Goal: Information Seeking & Learning: Learn about a topic

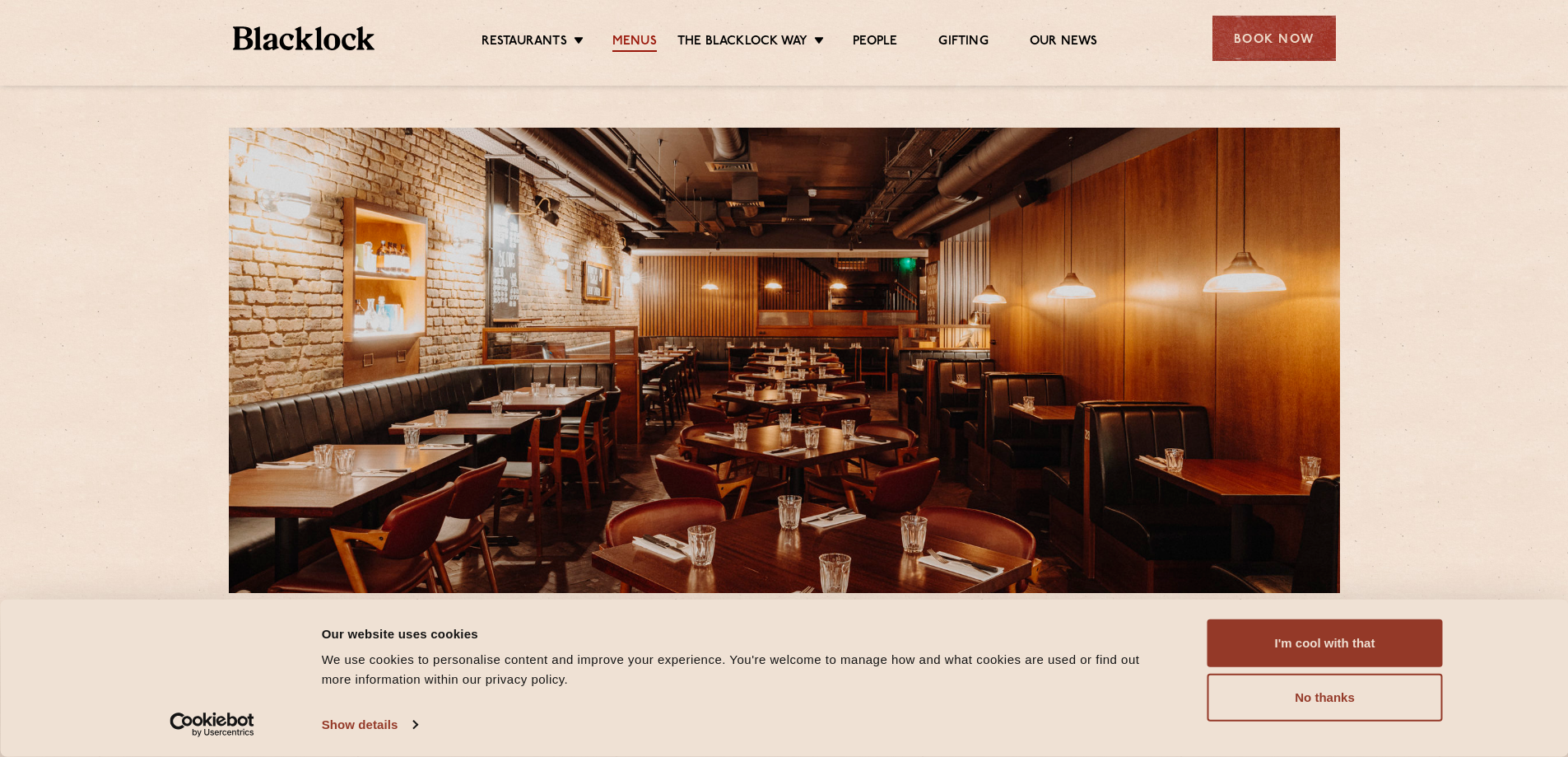
click at [637, 38] on link "Menus" at bounding box center [634, 42] width 44 height 18
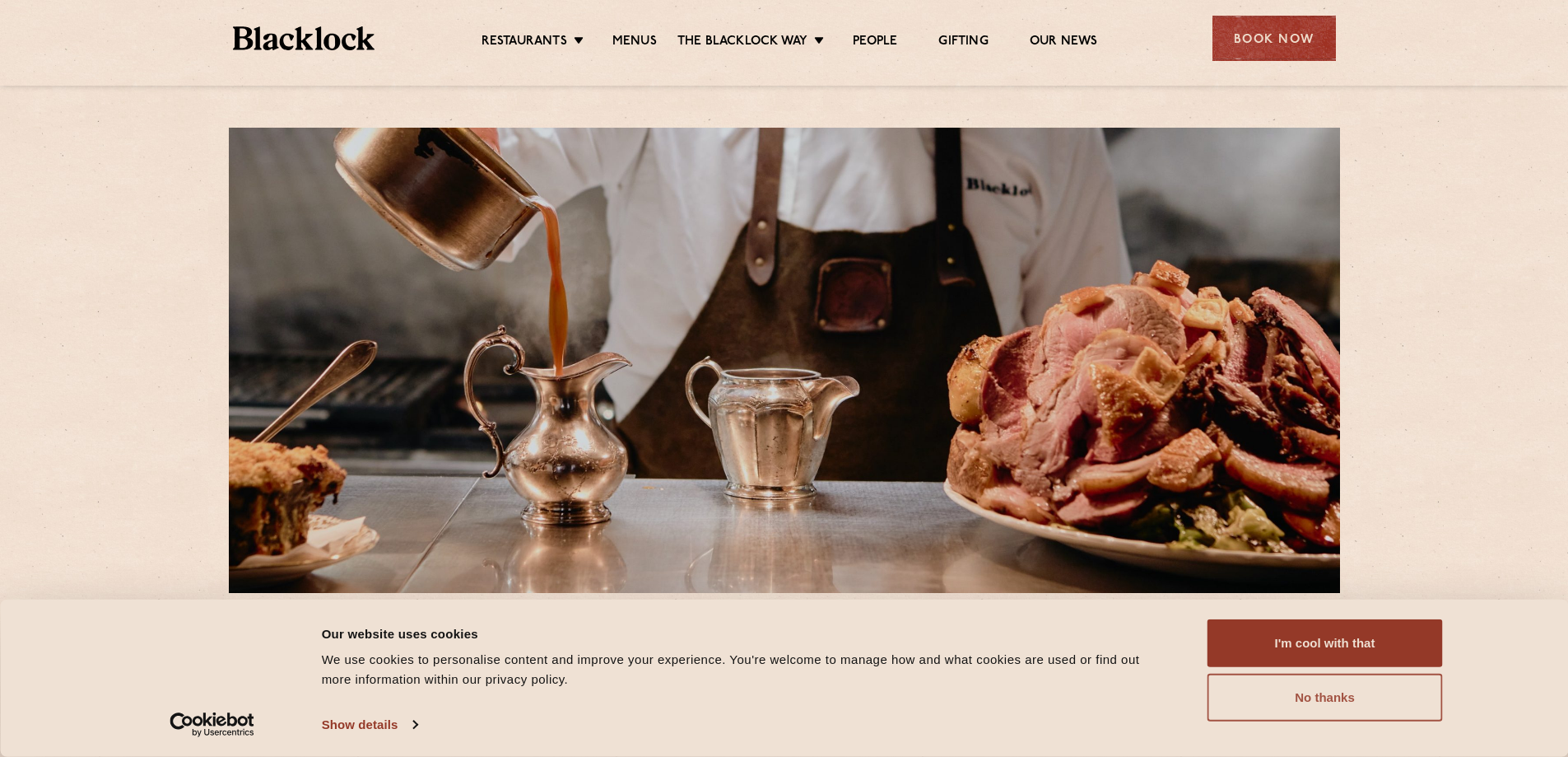
click at [1307, 704] on button "No thanks" at bounding box center [1325, 698] width 236 height 48
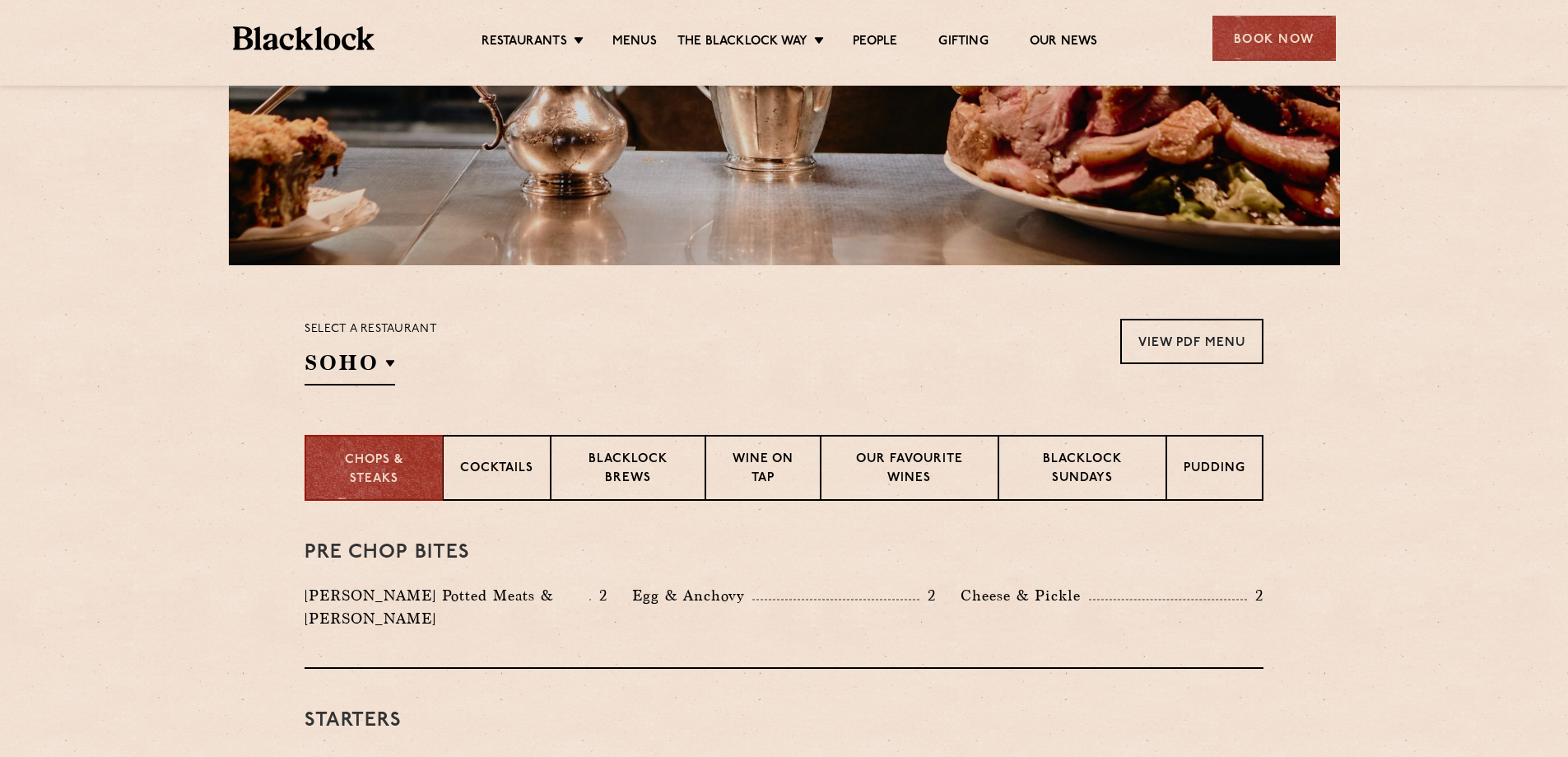
scroll to position [405, 0]
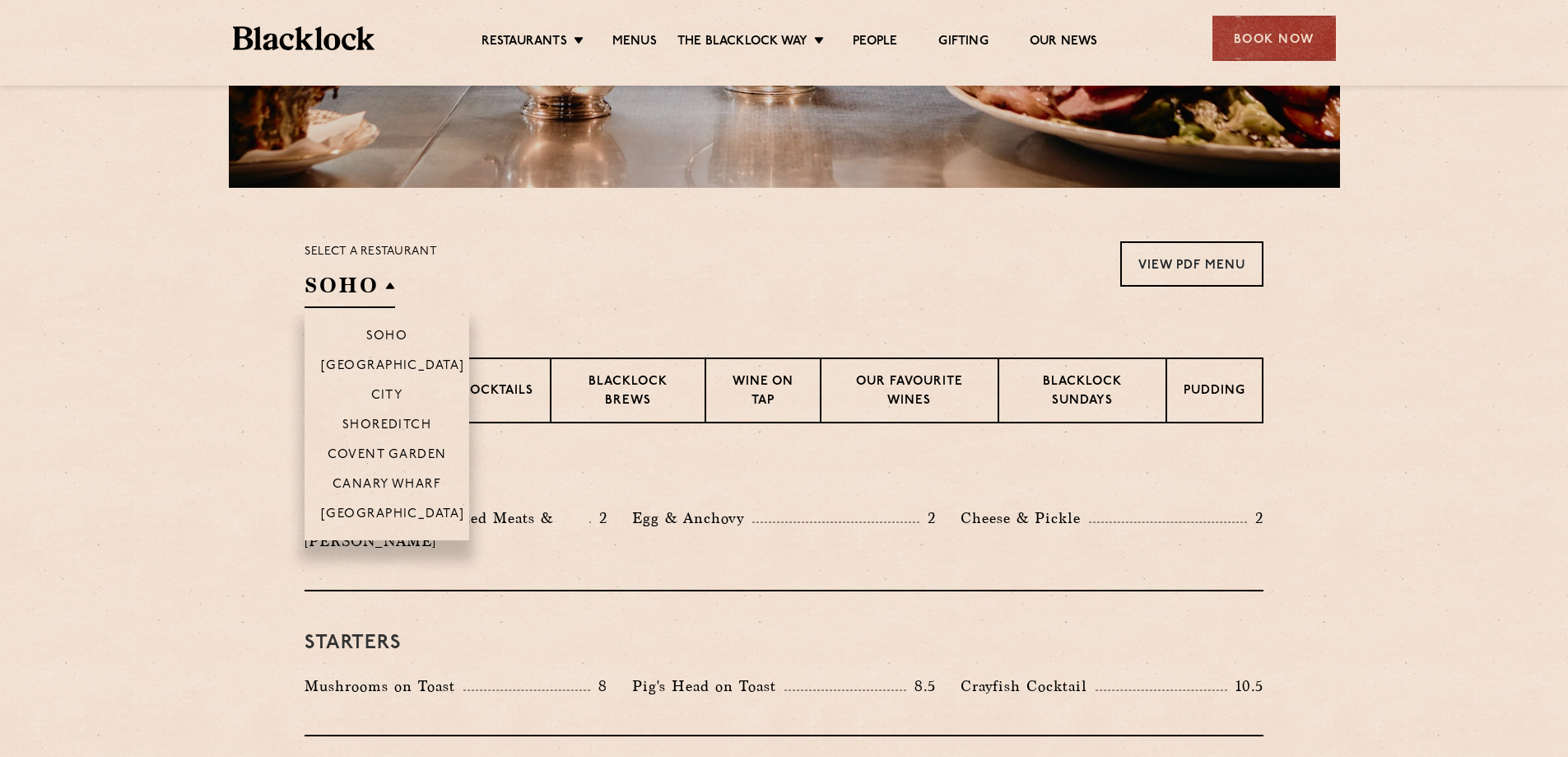
click at [385, 289] on h2 "SOHO" at bounding box center [350, 289] width 91 height 37
click at [409, 449] on p "Covent Garden" at bounding box center [387, 455] width 120 height 16
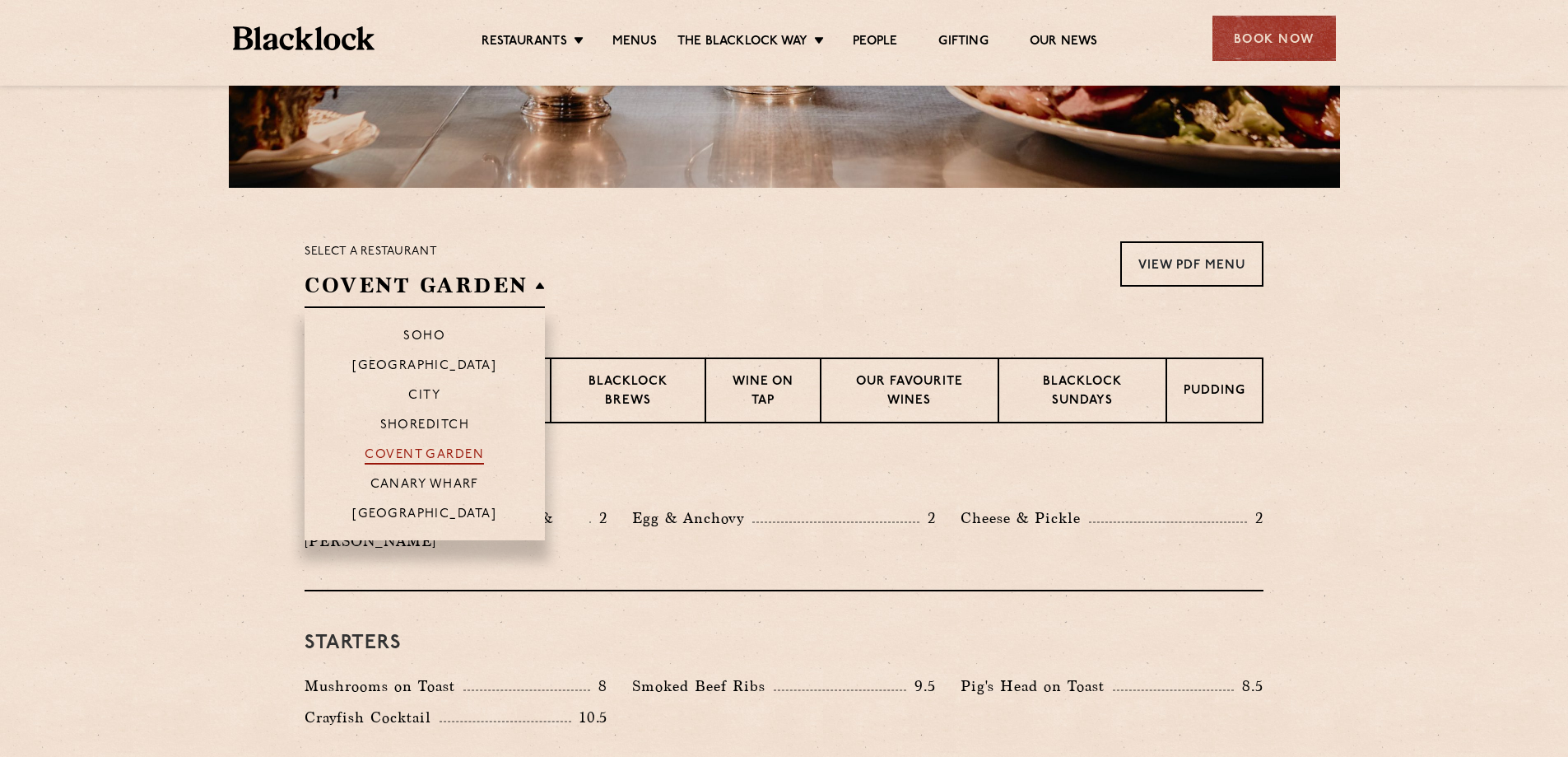
click at [431, 453] on p "Covent Garden" at bounding box center [424, 455] width 120 height 16
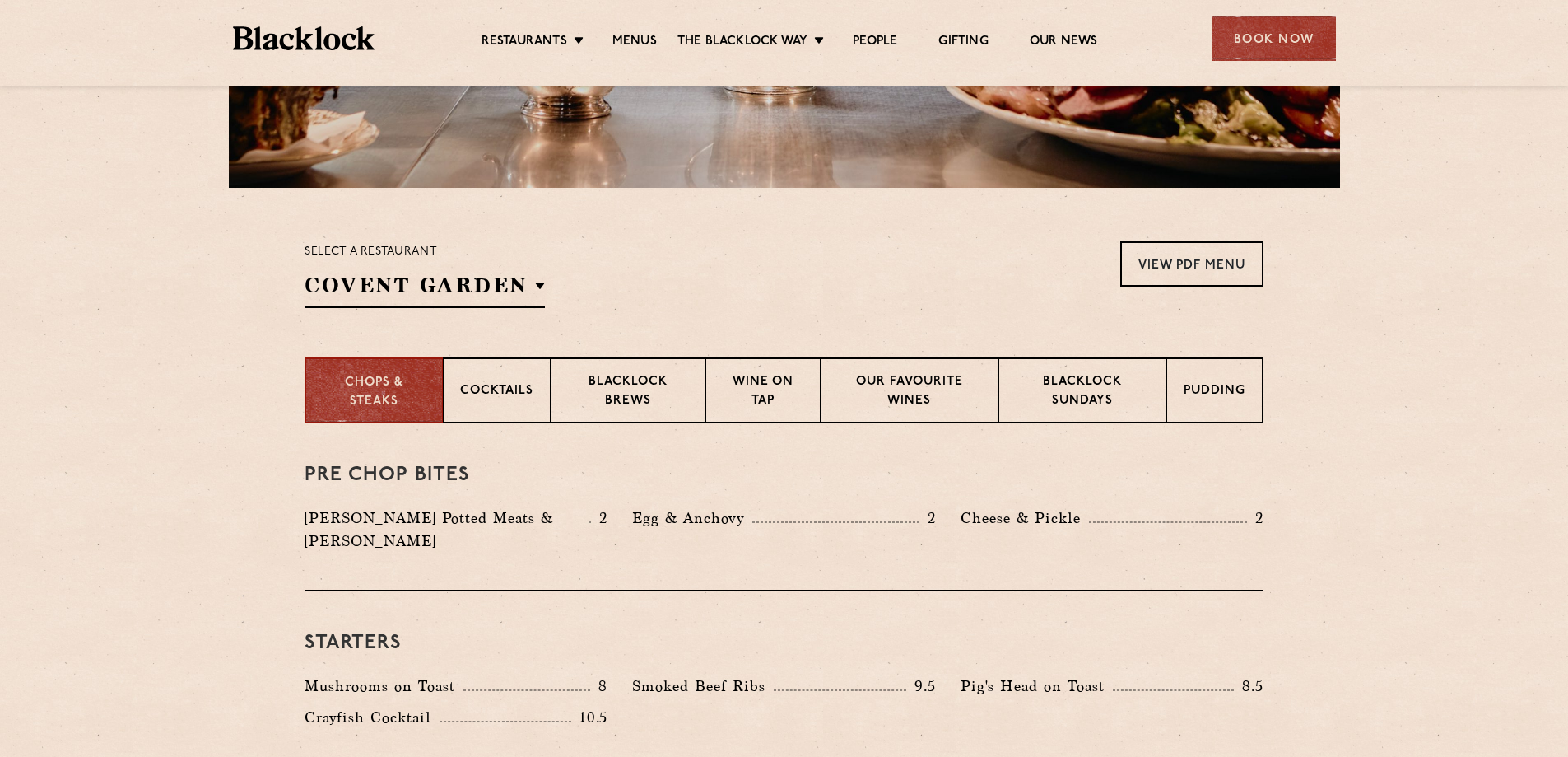
click at [559, 458] on div "Pre Chop Bites Blacklock Potted Meats & Kimchi 2 Egg & Anchovy 2 Cheese & Pickl…" at bounding box center [784, 507] width 959 height 168
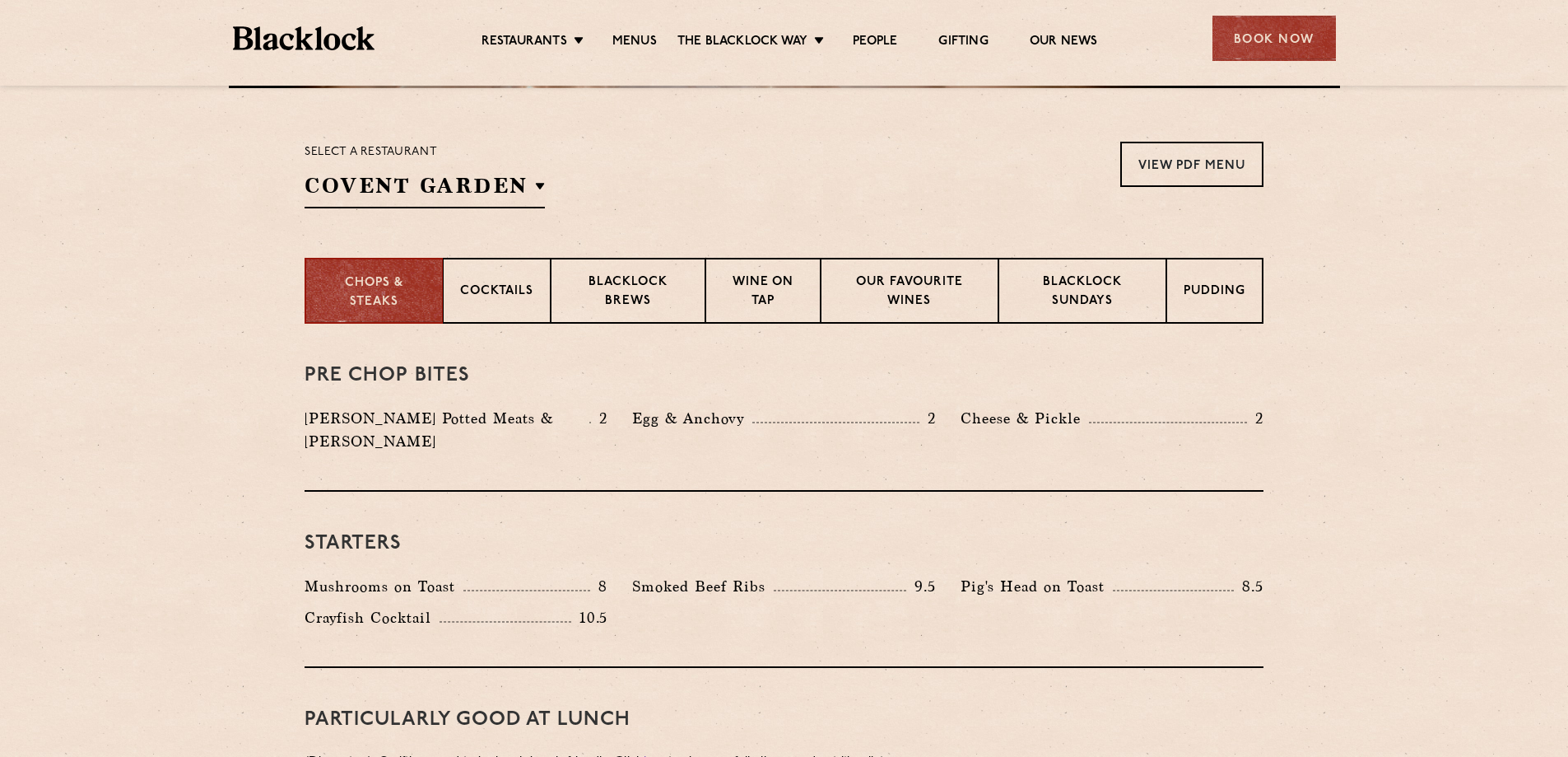
scroll to position [506, 0]
